Goal: Task Accomplishment & Management: Manage account settings

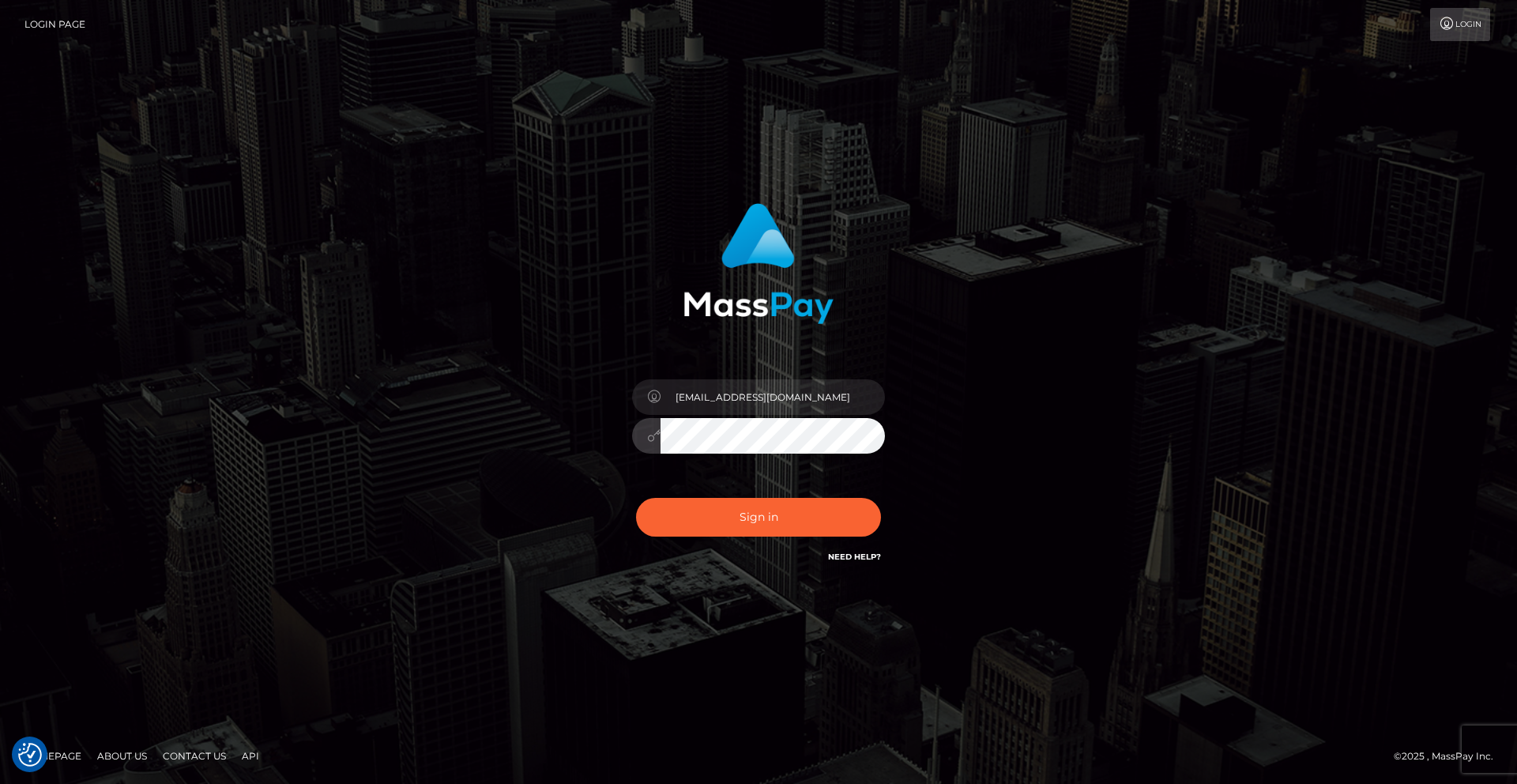
click at [636, 498] on button "Sign in" at bounding box center [758, 517] width 245 height 38
click at [692, 398] on input "text" at bounding box center [773, 397] width 225 height 36
type input "[EMAIL_ADDRESS][DOMAIN_NAME]"
click at [717, 520] on button "Sign in" at bounding box center [758, 517] width 245 height 38
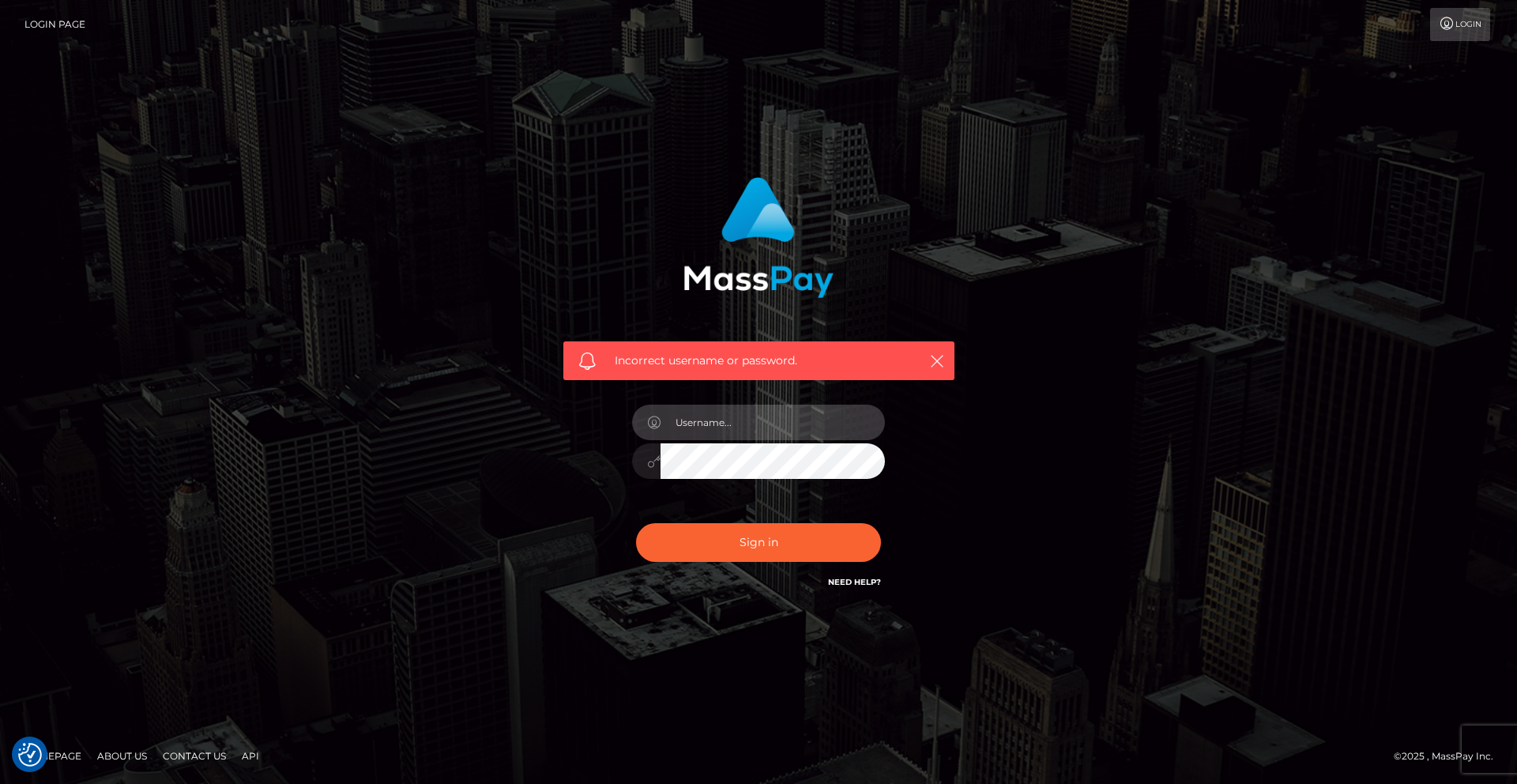
click at [708, 419] on input "text" at bounding box center [773, 422] width 225 height 36
type input "[EMAIL_ADDRESS][DOMAIN_NAME]"
click at [785, 428] on input "[EMAIL_ADDRESS][DOMAIN_NAME]" at bounding box center [773, 422] width 225 height 36
click at [636, 523] on button "Sign in" at bounding box center [758, 542] width 245 height 38
checkbox input "true"
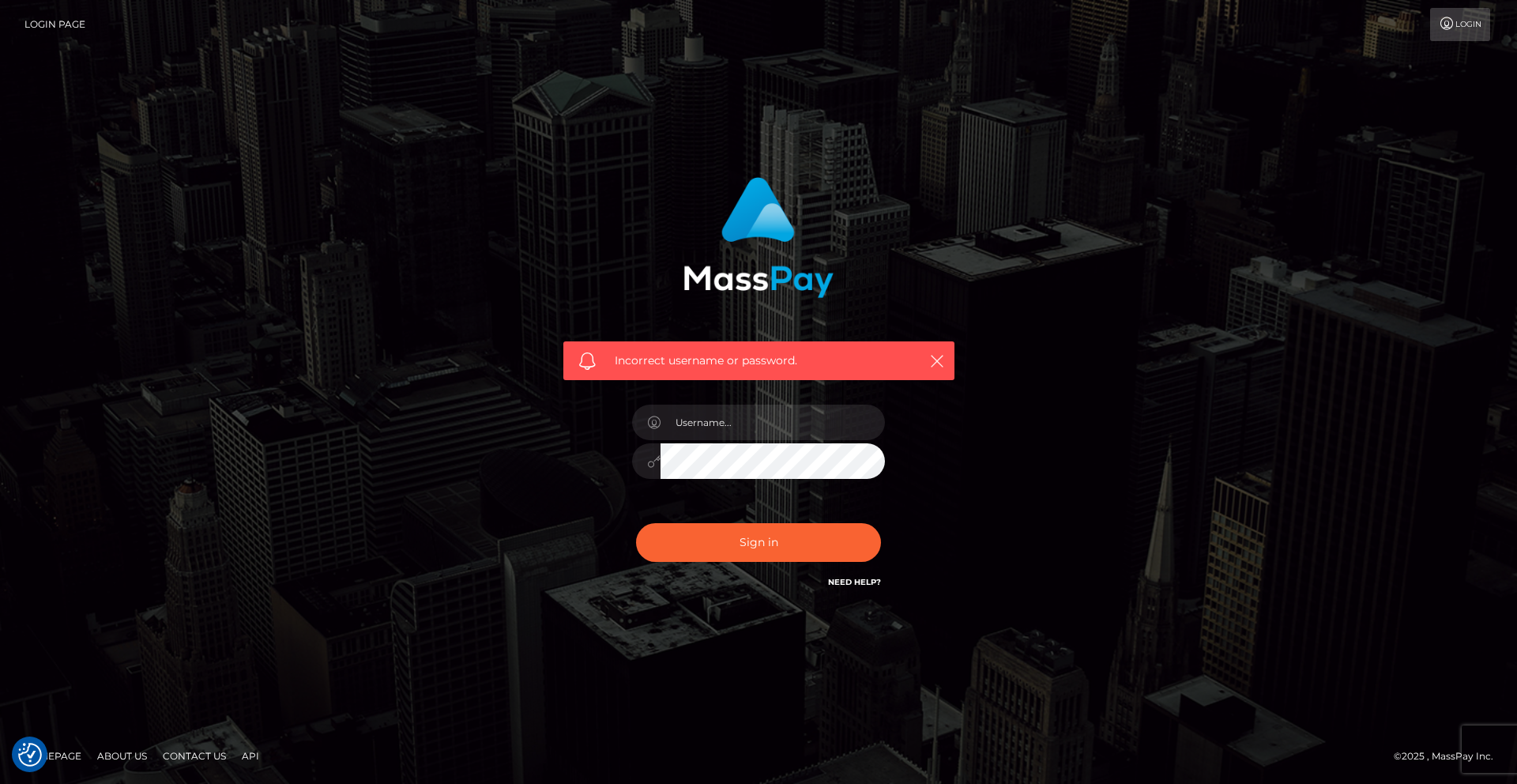
checkbox input "true"
click at [701, 426] on input "text" at bounding box center [773, 422] width 225 height 36
type input "lexasg13@gmail.com"
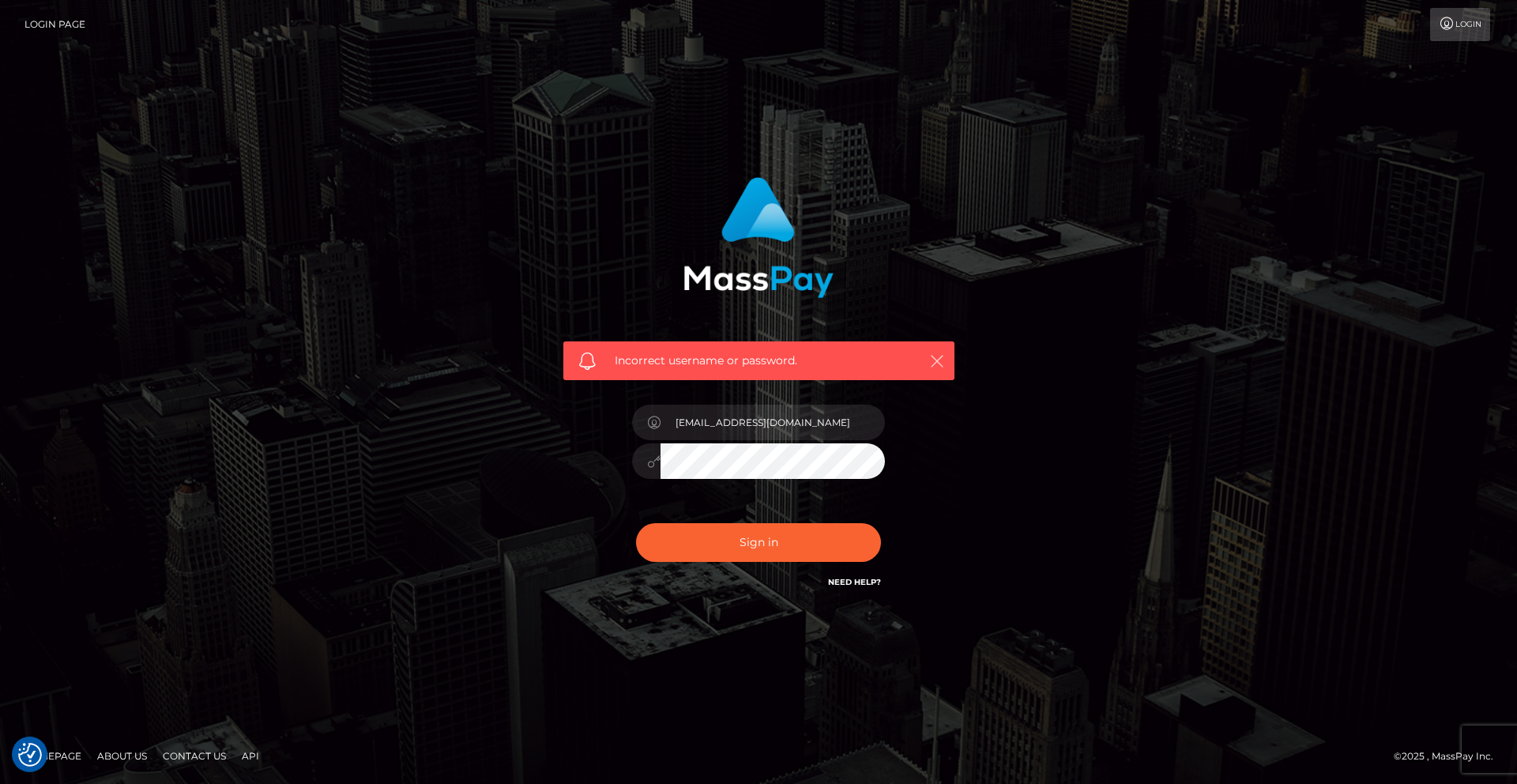
click at [940, 360] on icon "button" at bounding box center [937, 361] width 16 height 16
click at [938, 359] on icon "button" at bounding box center [937, 361] width 16 height 16
click at [1447, 30] on link "Login" at bounding box center [1460, 24] width 60 height 33
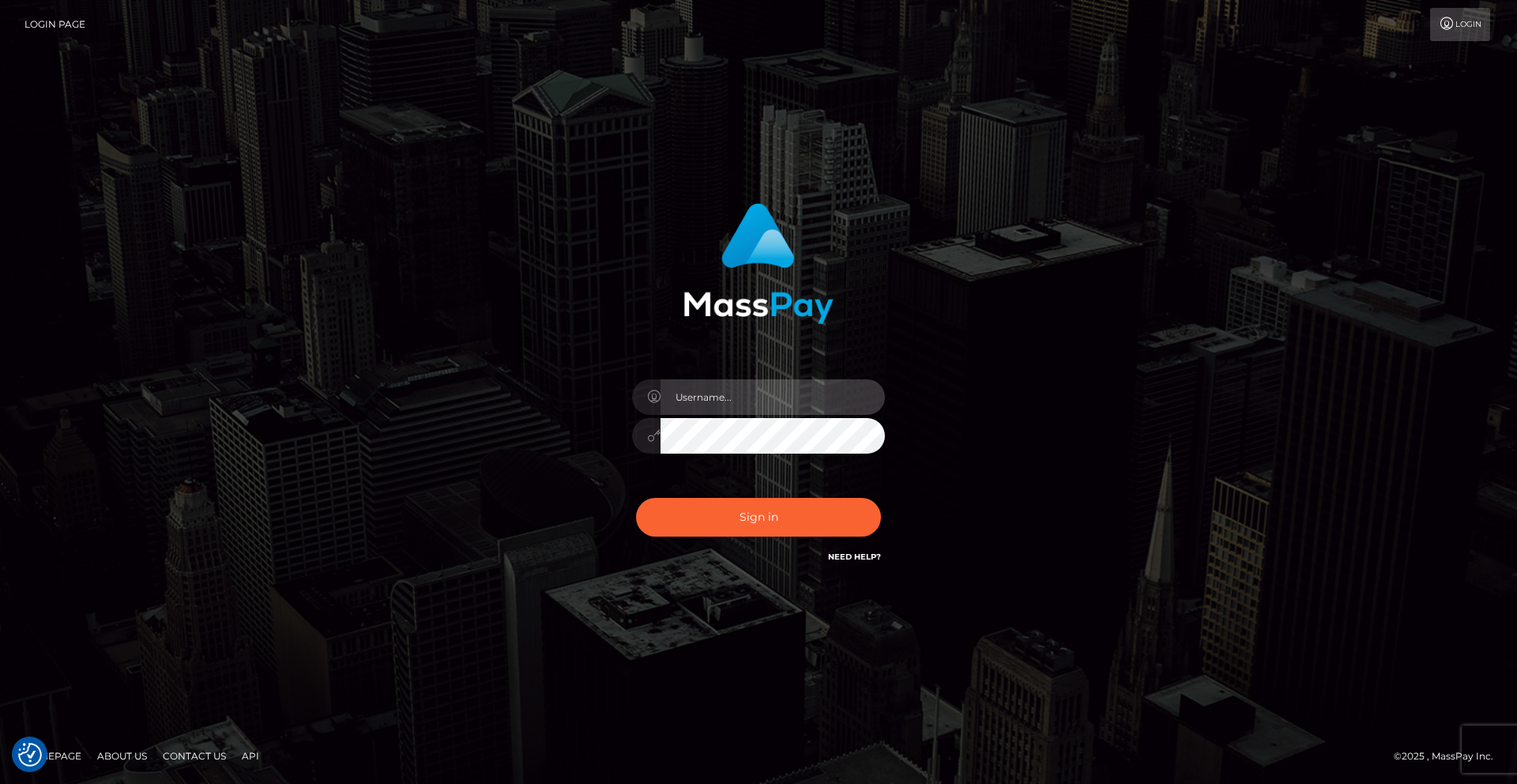
click at [728, 392] on input "text" at bounding box center [773, 397] width 225 height 36
type input "[EMAIL_ADDRESS][DOMAIN_NAME]"
click at [840, 553] on link "Need Help?" at bounding box center [855, 557] width 53 height 10
click at [741, 399] on input "text" at bounding box center [773, 397] width 225 height 36
type input "[EMAIL_ADDRESS][DOMAIN_NAME]"
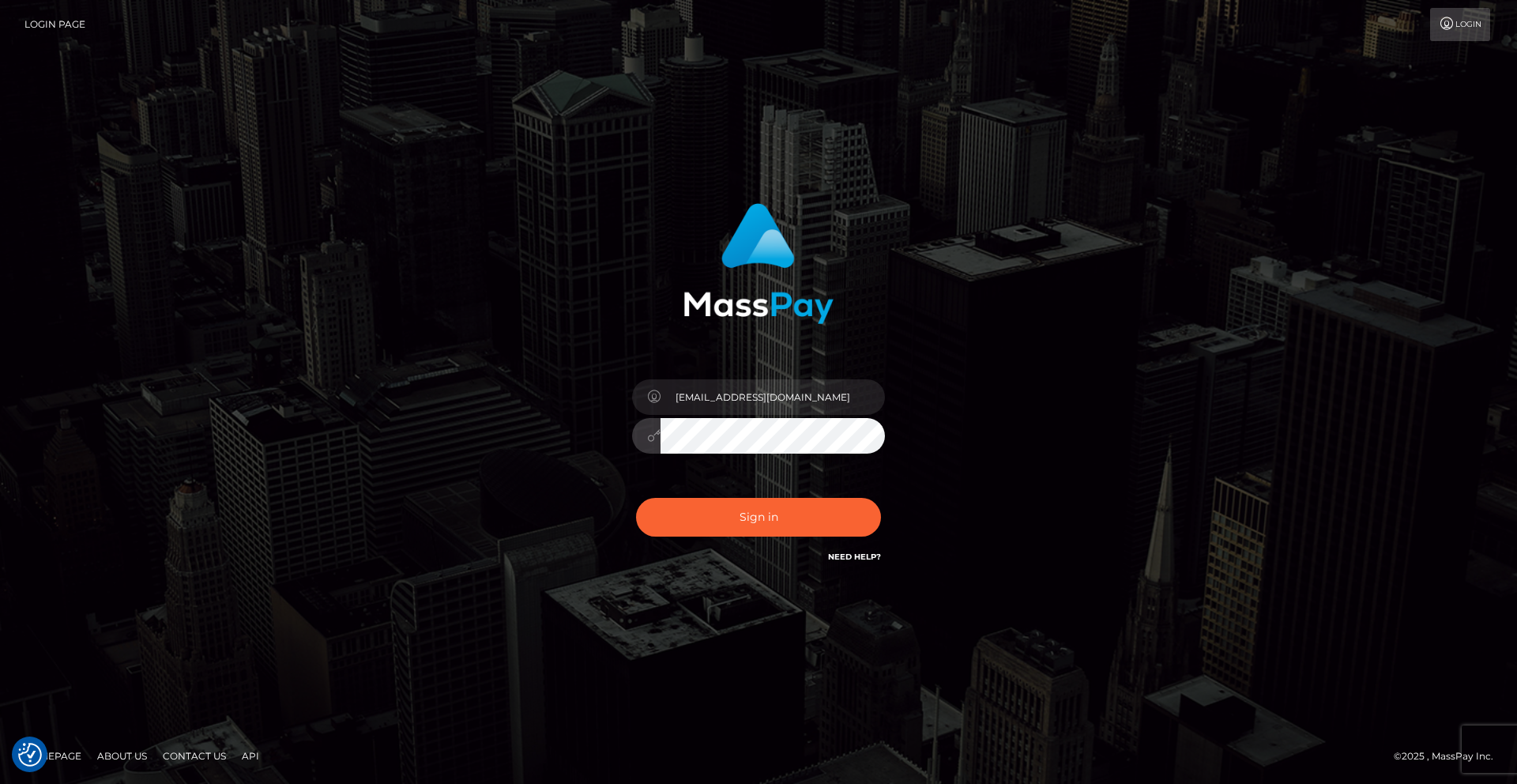
click at [1499, 751] on div "© 2025 , MassPay Inc." at bounding box center [1450, 756] width 111 height 17
click at [636, 498] on button "Sign in" at bounding box center [758, 517] width 245 height 38
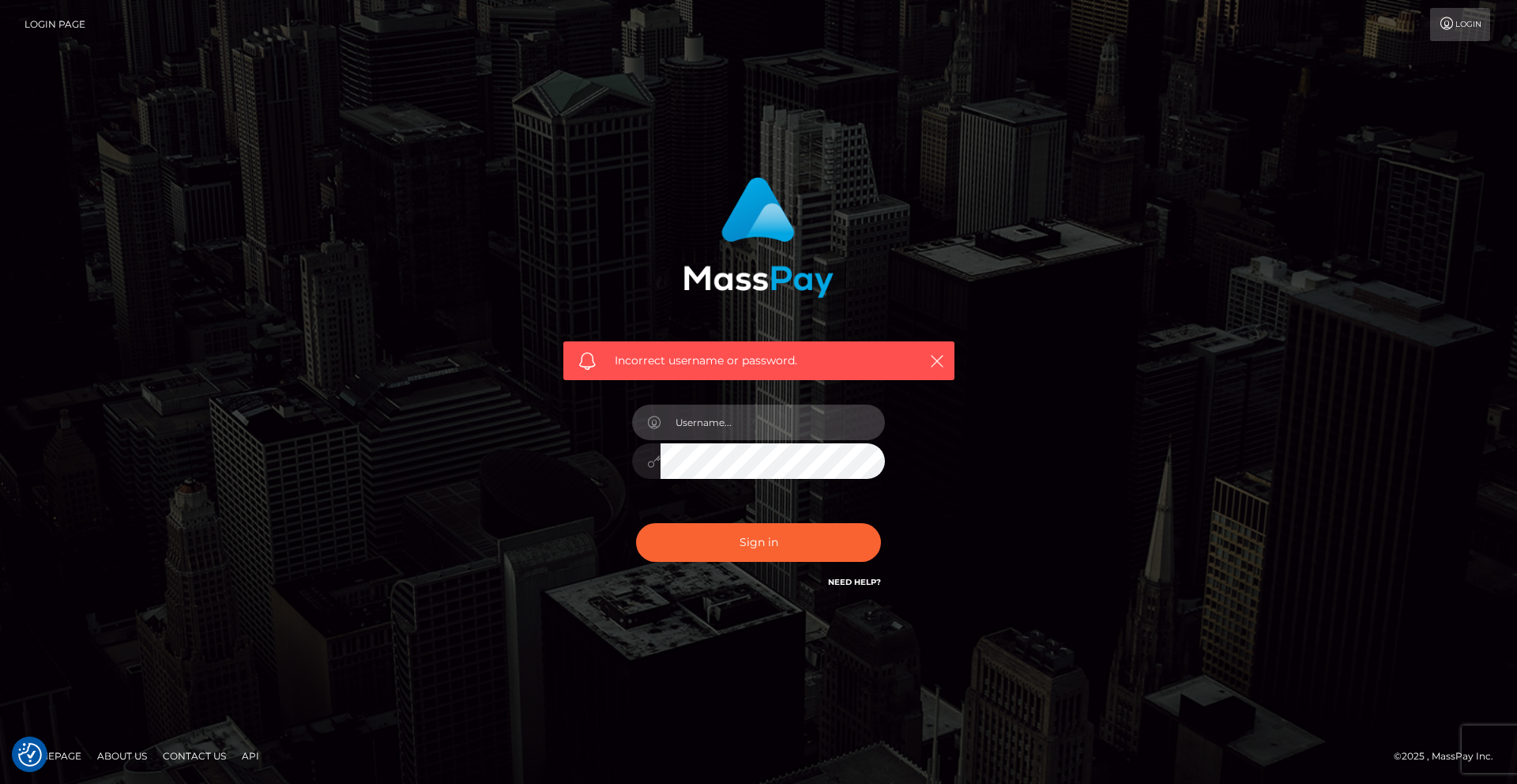
click at [684, 423] on input "text" at bounding box center [773, 422] width 225 height 36
type input "[EMAIL_ADDRESS][DOMAIN_NAME]"
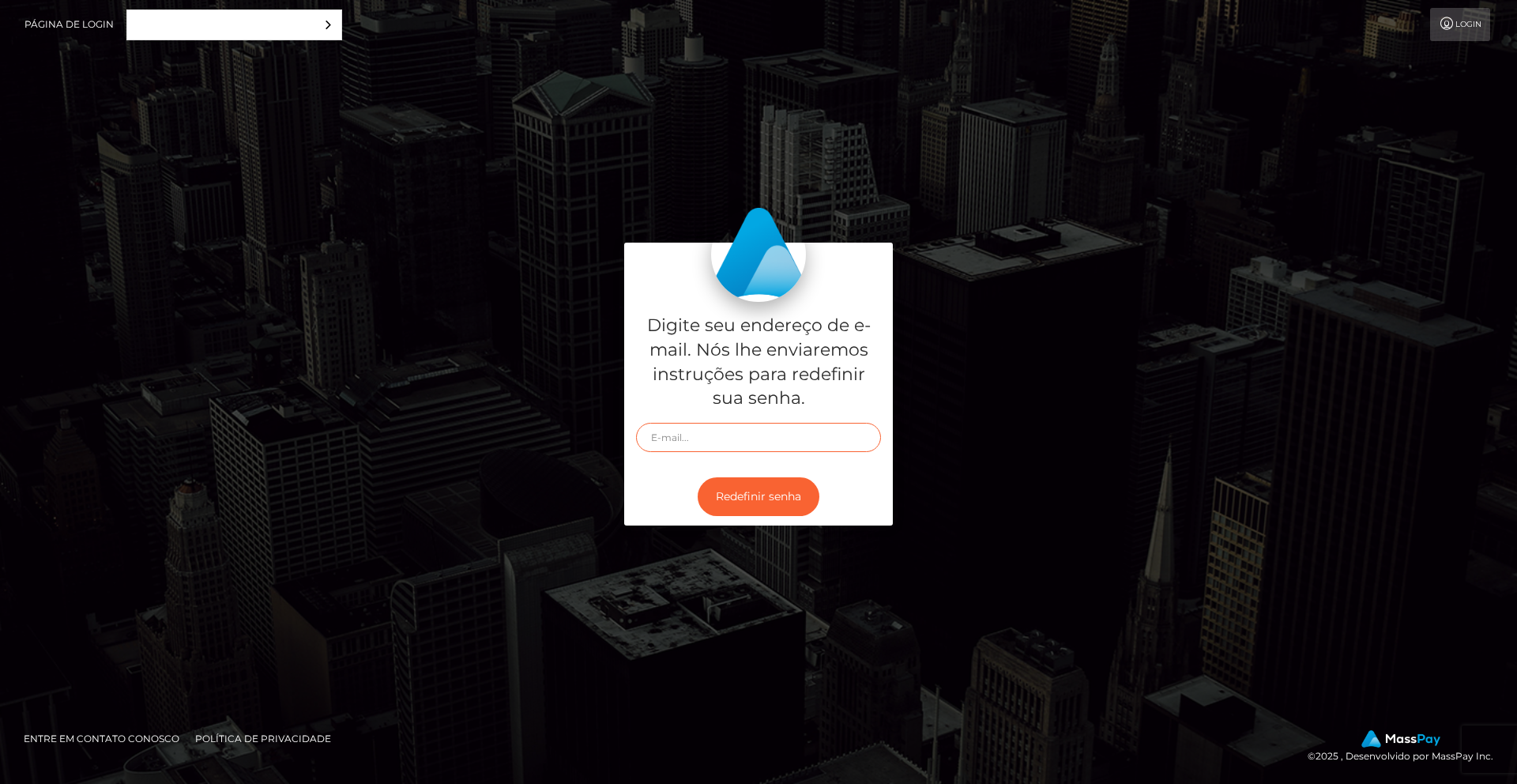
click at [705, 441] on input "text" at bounding box center [758, 438] width 245 height 30
type input "lexasg13@gmail.com"
click at [761, 497] on button "Redefinir senha" at bounding box center [759, 496] width 122 height 38
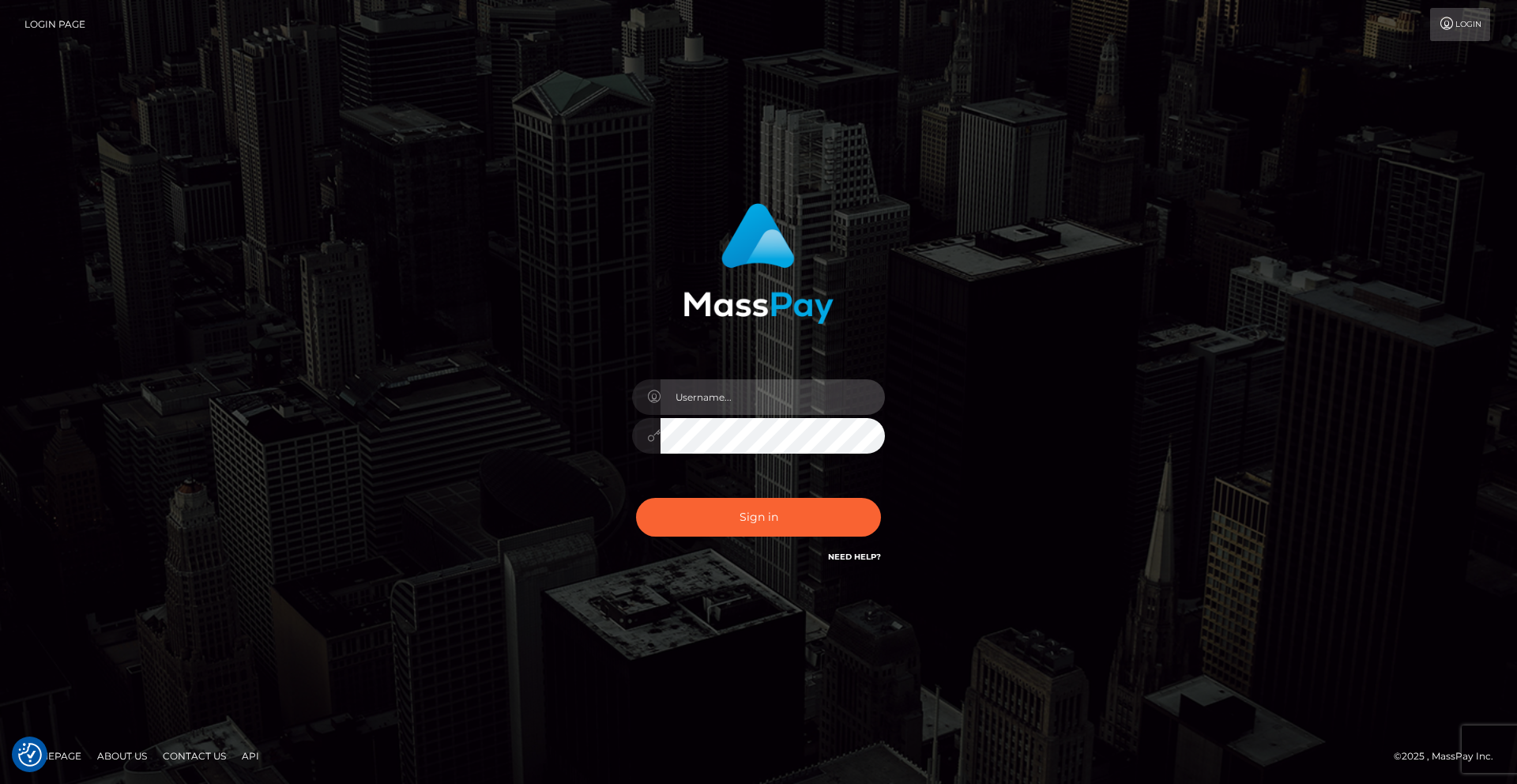
click at [725, 399] on input "text" at bounding box center [773, 397] width 225 height 36
type input "[EMAIL_ADDRESS][DOMAIN_NAME]"
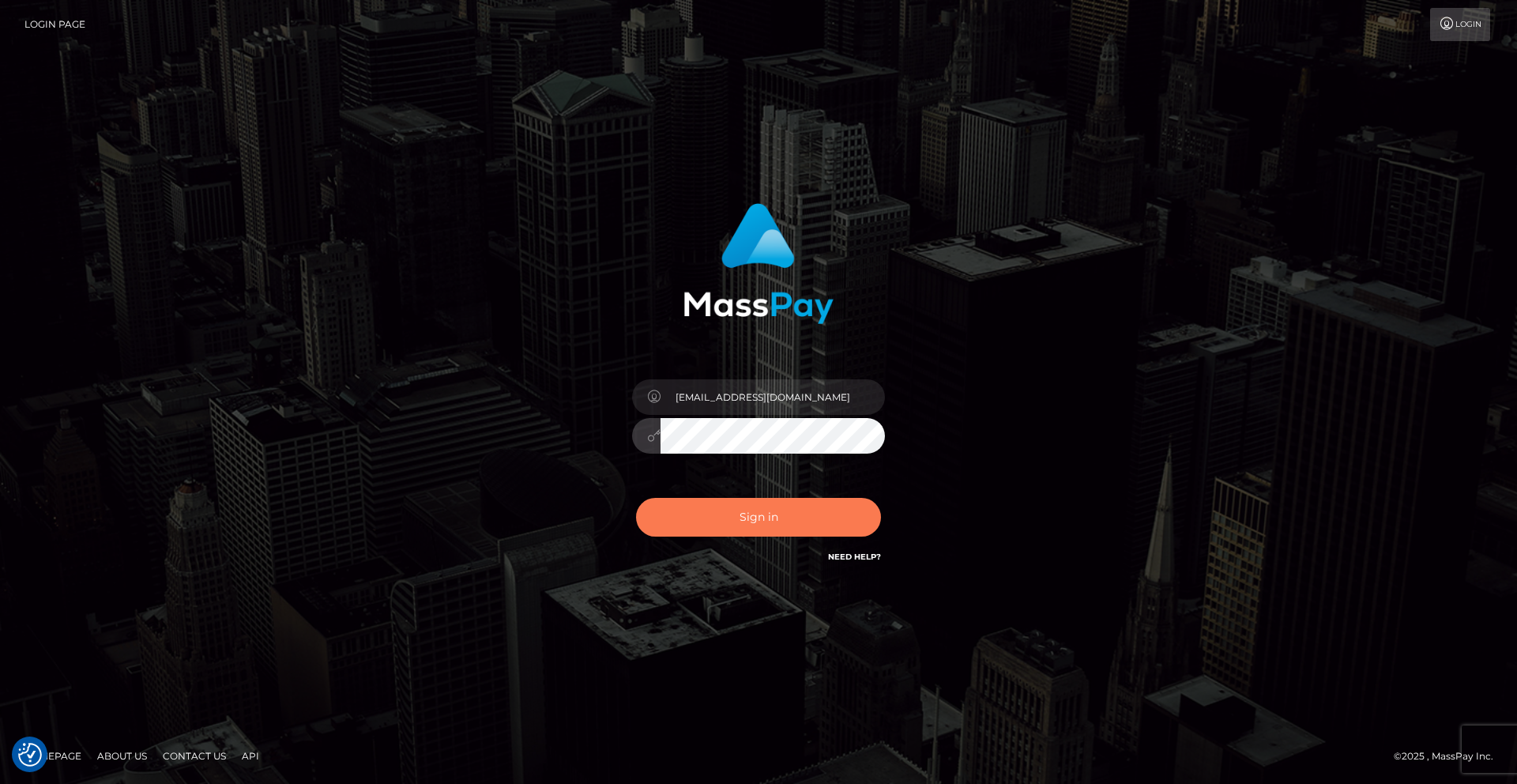
click at [720, 518] on button "Sign in" at bounding box center [758, 517] width 245 height 38
